Goal: Use online tool/utility: Utilize a website feature to perform a specific function

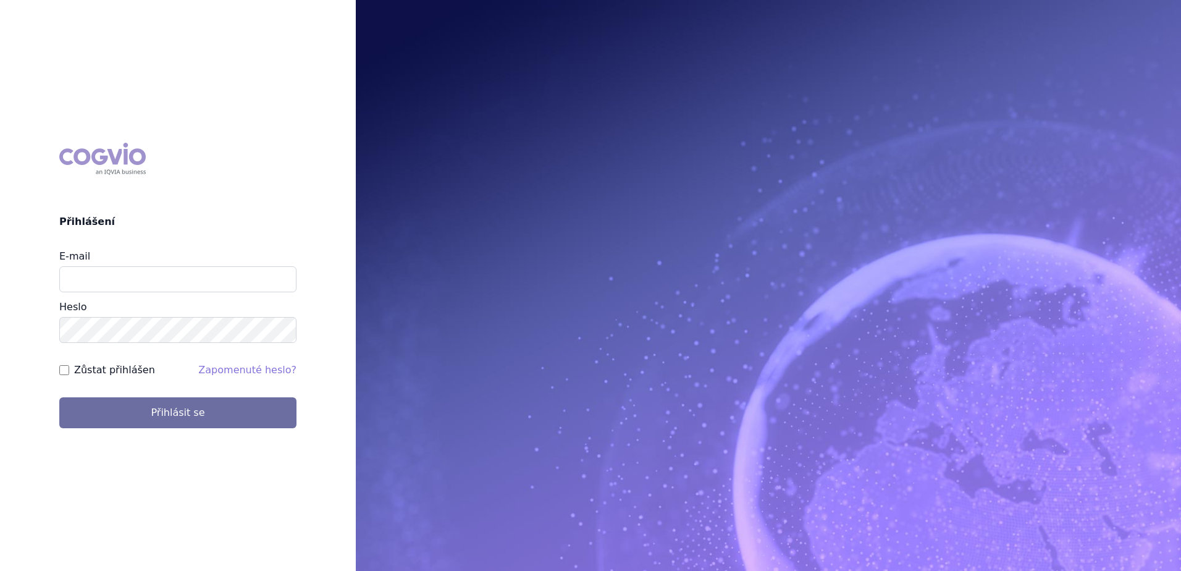
click at [130, 259] on div "E-mail" at bounding box center [177, 270] width 237 height 43
click at [129, 282] on input "E-mail" at bounding box center [177, 279] width 237 height 26
type input "Jan.strnad@ipsen.com"
click at [59, 397] on button "Přihlásit se" at bounding box center [177, 412] width 237 height 31
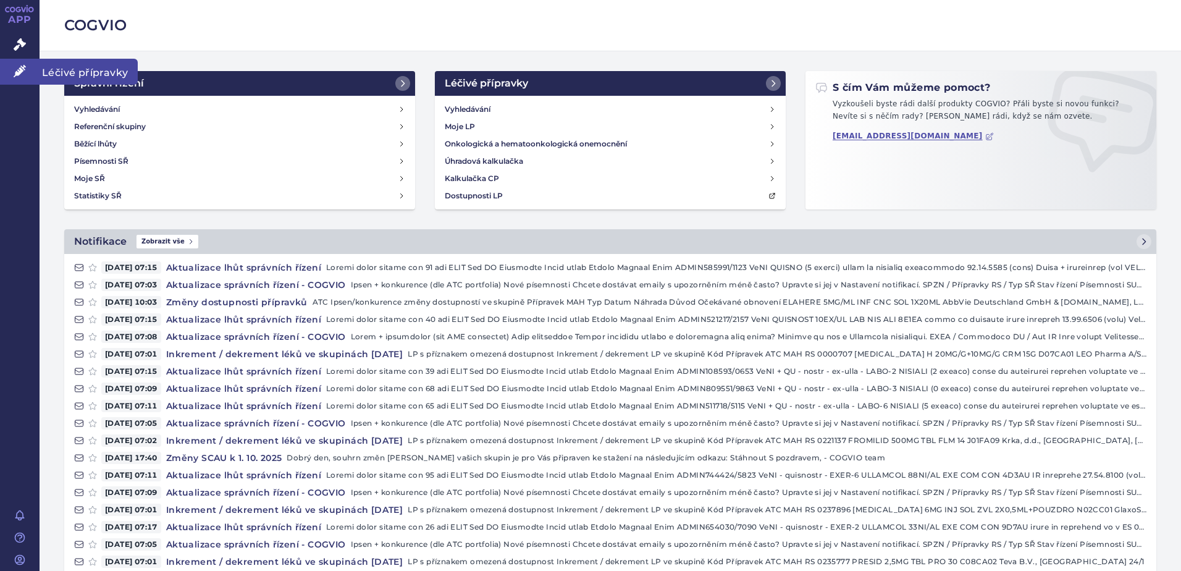
click at [93, 71] on span "Léčivé přípravky" at bounding box center [89, 72] width 98 height 26
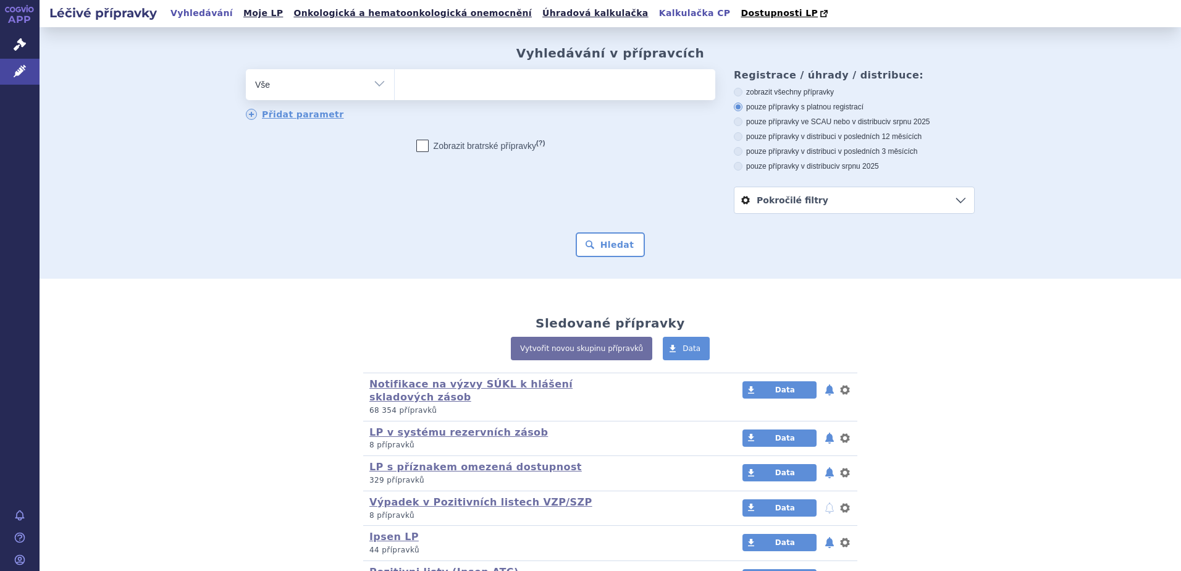
click at [655, 15] on link "Kalkulačka CP" at bounding box center [694, 13] width 79 height 17
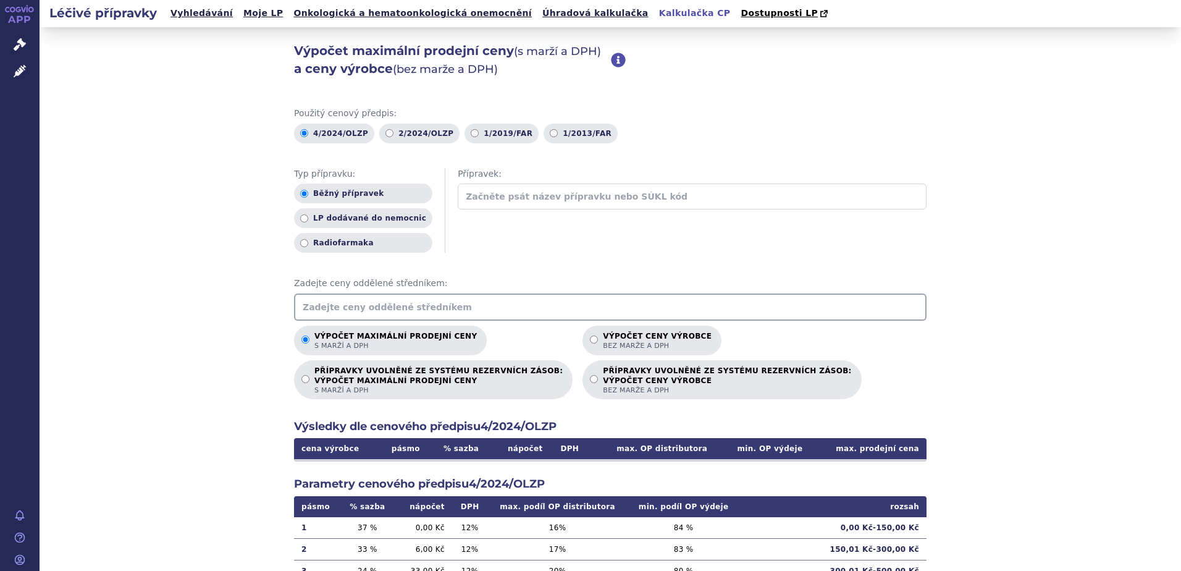
drag, startPoint x: 166, startPoint y: 306, endPoint x: 264, endPoint y: 325, distance: 100.1
click at [166, 306] on div "Výpočet maximální prodejní ceny (s marží a DPH) a ceny výrobce (bez marže a DPH…" at bounding box center [610, 377] width 1141 height 700
click at [299, 311] on input "text" at bounding box center [610, 306] width 632 height 27
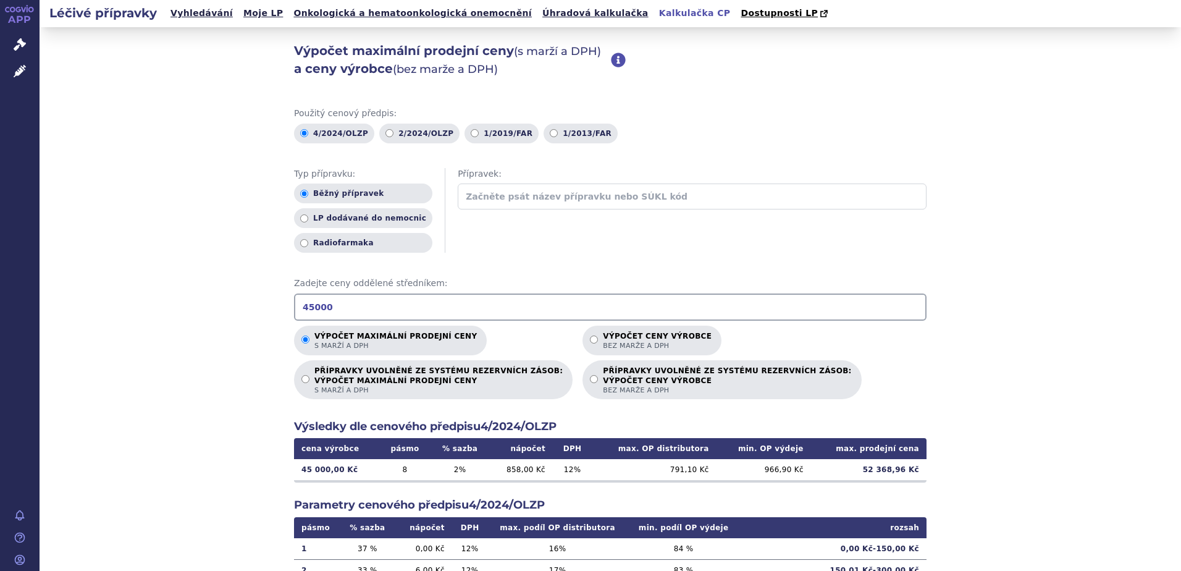
type input "45000"
click at [1039, 330] on div "Výpočet maximální prodejní ceny (s marží a DPH) a ceny výrobce (bez marže a DPH…" at bounding box center [610, 387] width 1141 height 721
